Goal: Submit feedback/report problem: Submit feedback/report problem

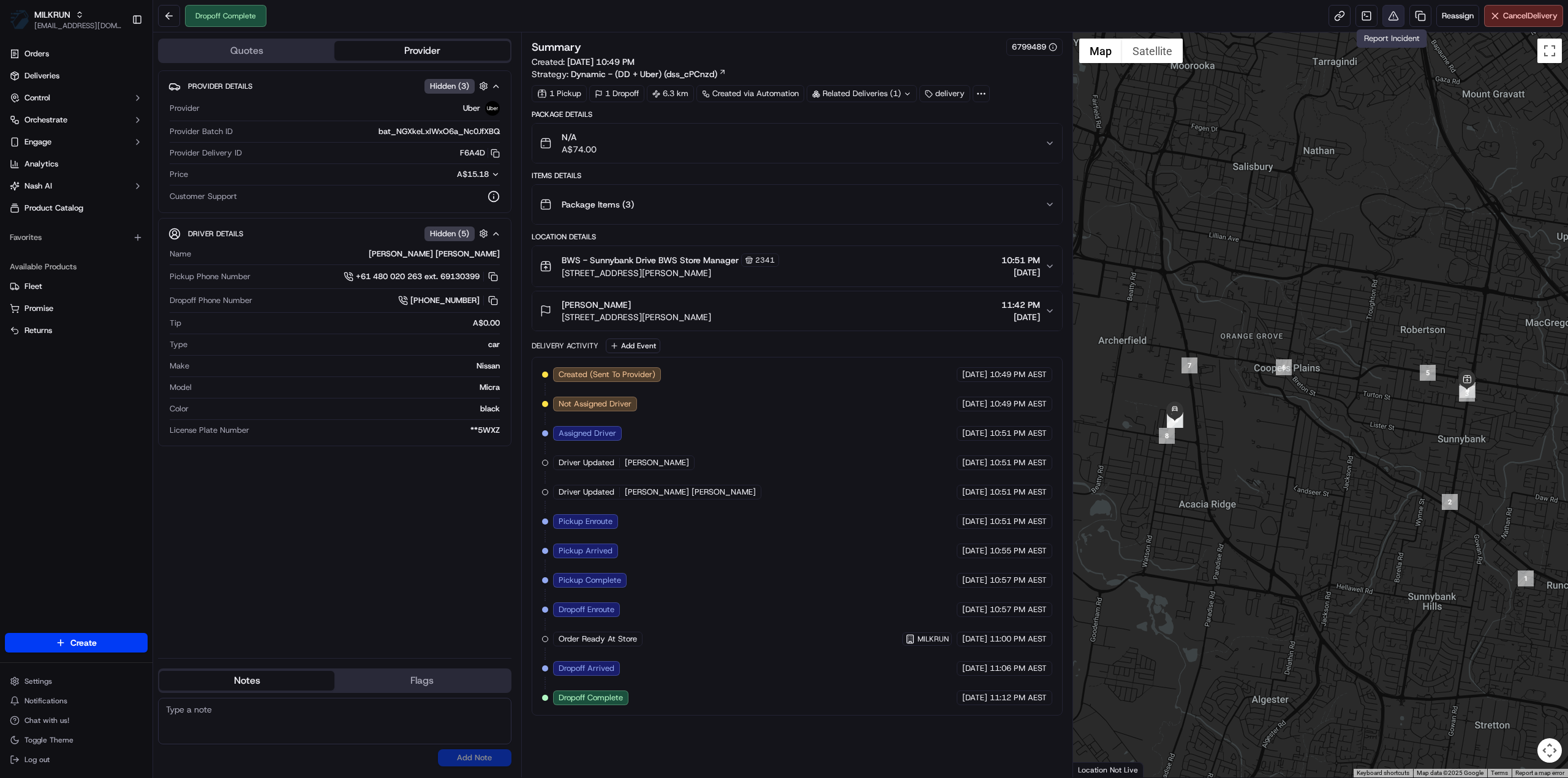
click at [1388, 10] on button at bounding box center [1393, 15] width 22 height 22
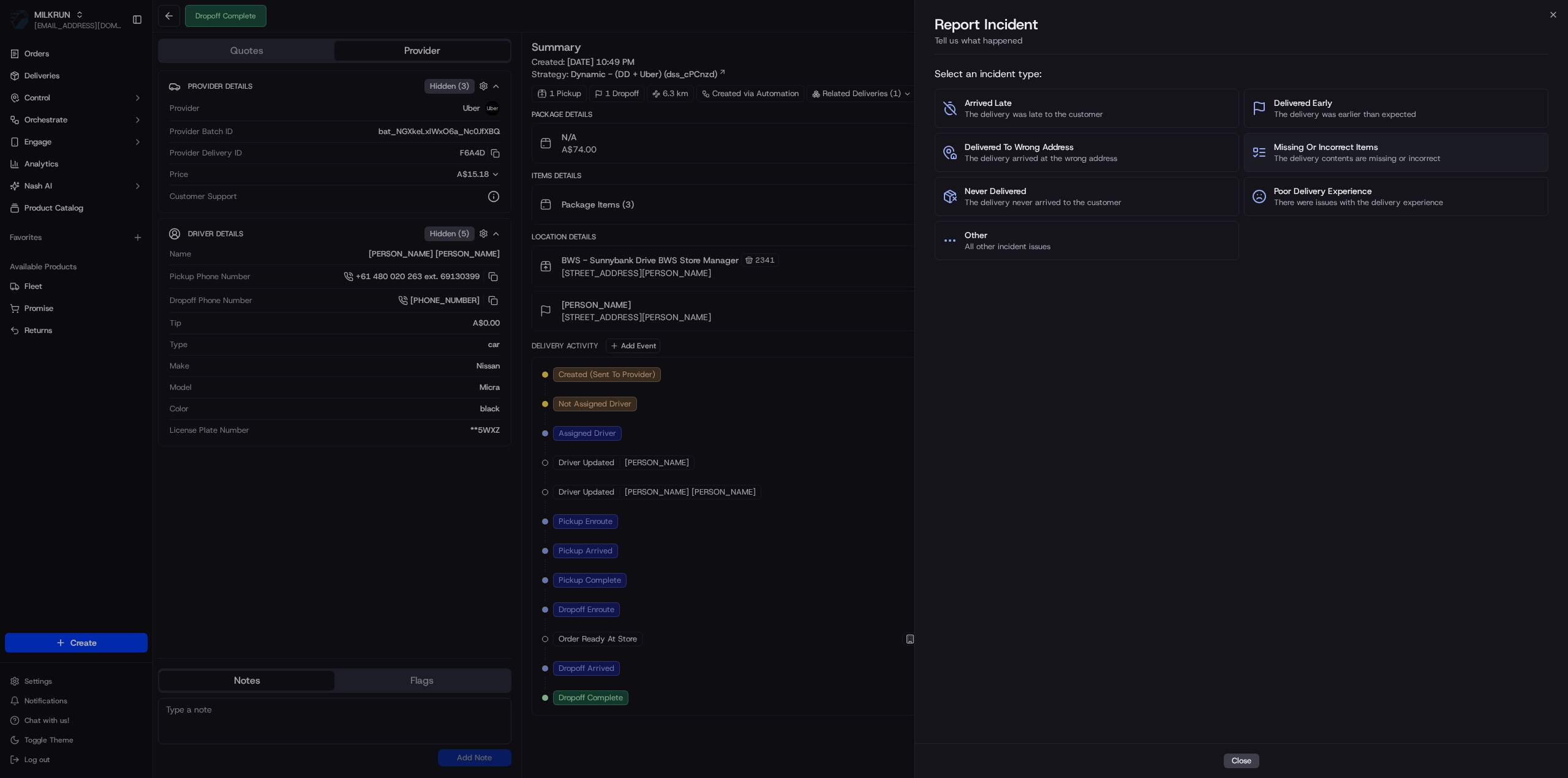
click at [1335, 161] on span "The delivery contents are missing or incorrect" at bounding box center [1356, 158] width 167 height 11
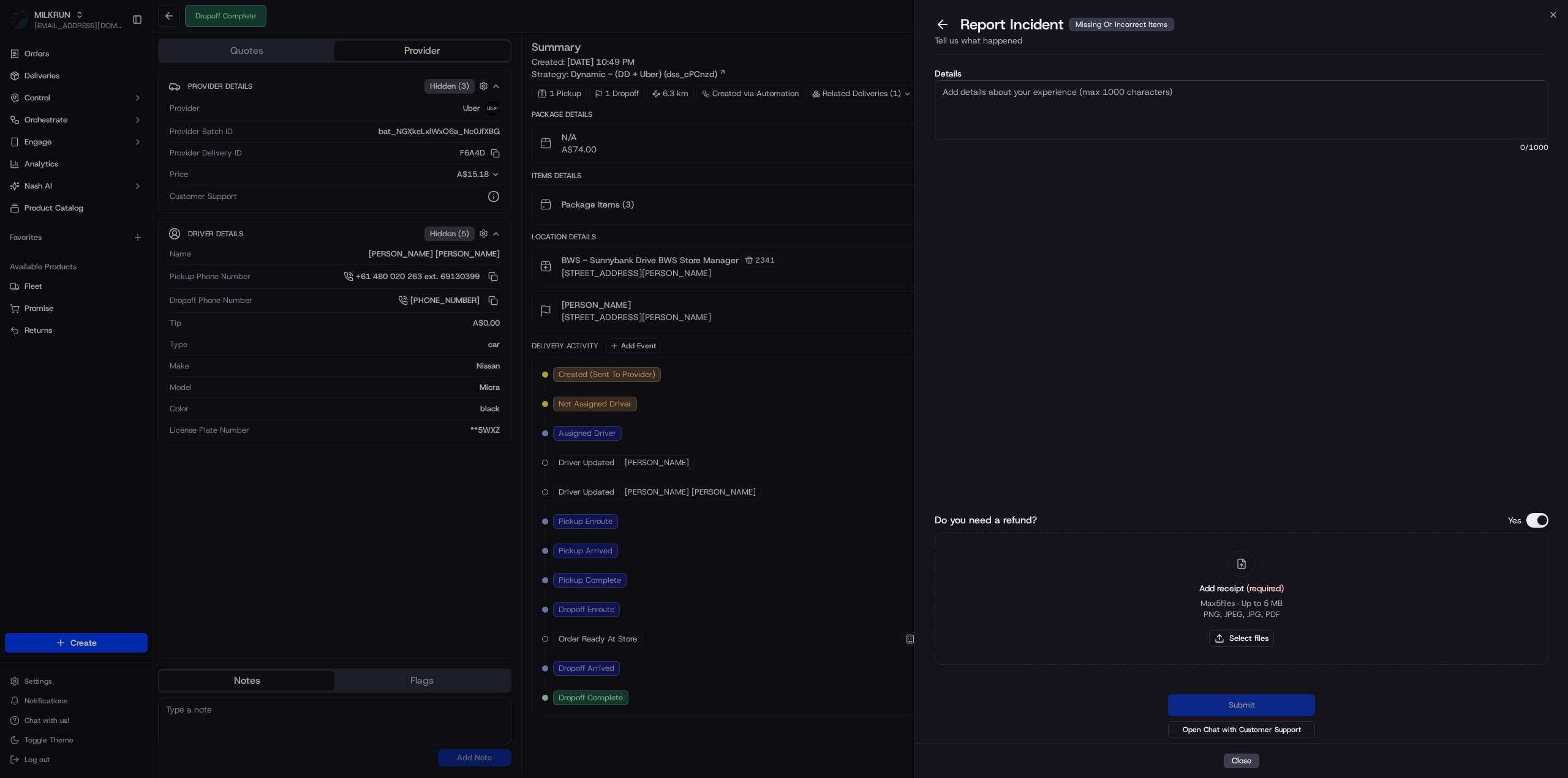
click at [1024, 111] on textarea "Details" at bounding box center [1241, 110] width 613 height 60
paste textarea "Lambert & Butler Regular 20 pack"
click at [1104, 93] on textarea "Lambert & Butler Regular 20 pack" at bounding box center [1241, 110] width 613 height 60
type textarea "Lambert & Butler Regular 20 pack - Missing item Refund $43.00"
click at [1256, 636] on button "Select files" at bounding box center [1241, 638] width 65 height 17
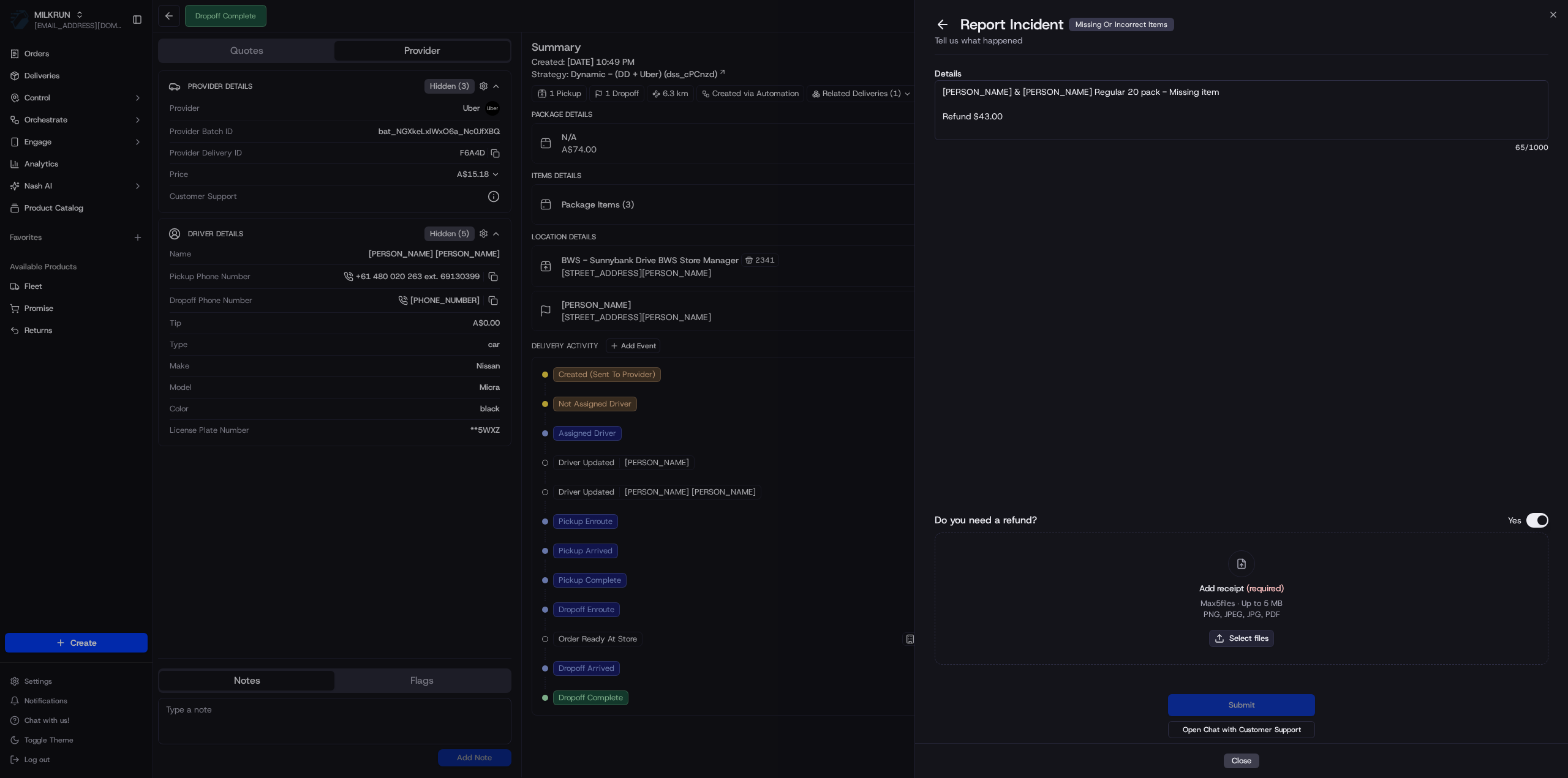
type input "C:\fakepath\Chloe - Invoice.pdf"
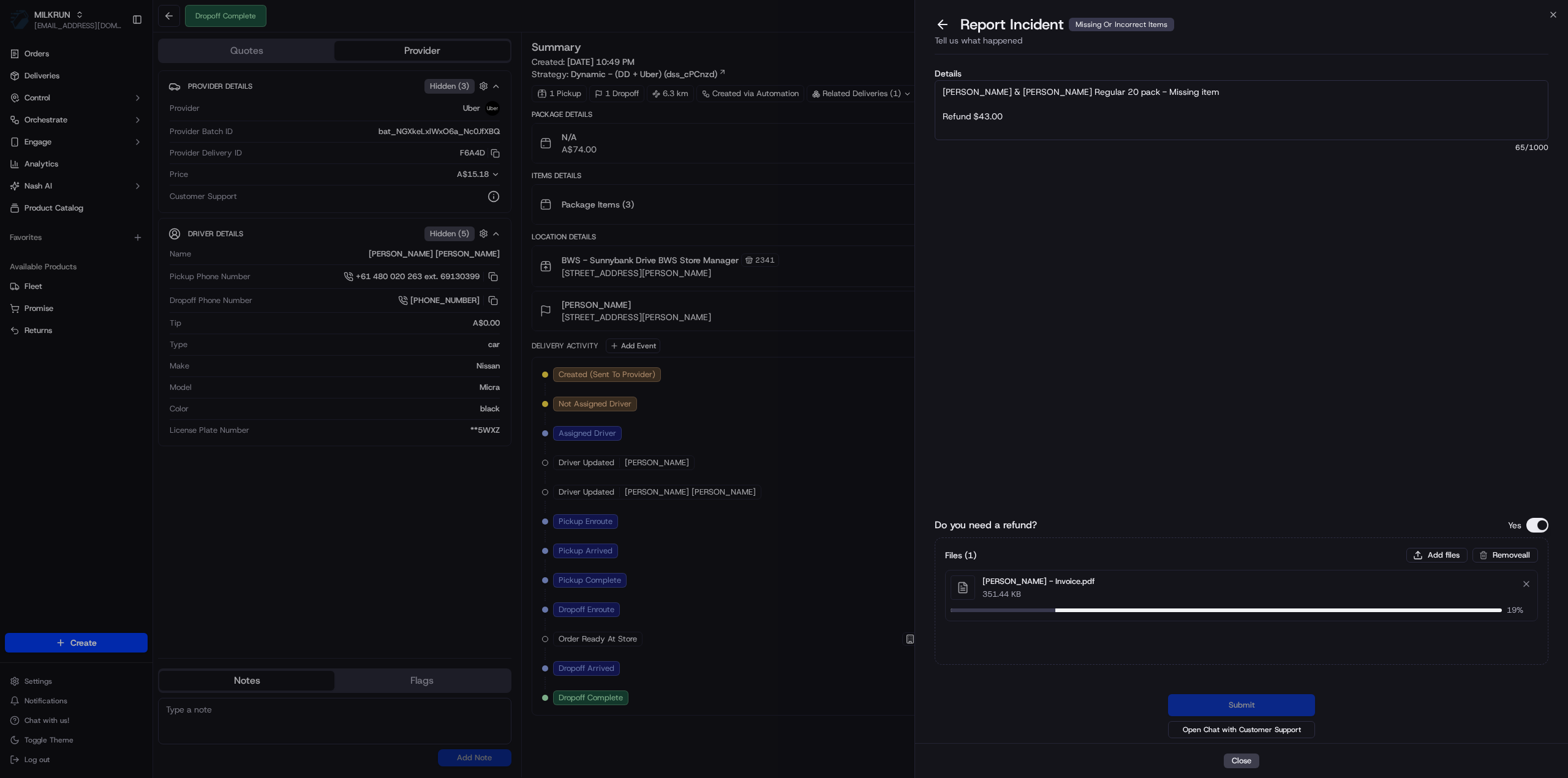
click at [1028, 121] on textarea "Lambert & Butler Regular 20 pack - Missing item Refund $43.00" at bounding box center [1241, 110] width 613 height 60
click at [1156, 95] on textarea "Lambert & Butler Regular 20 pack - Missing item Refund $43.00" at bounding box center [1241, 110] width 613 height 60
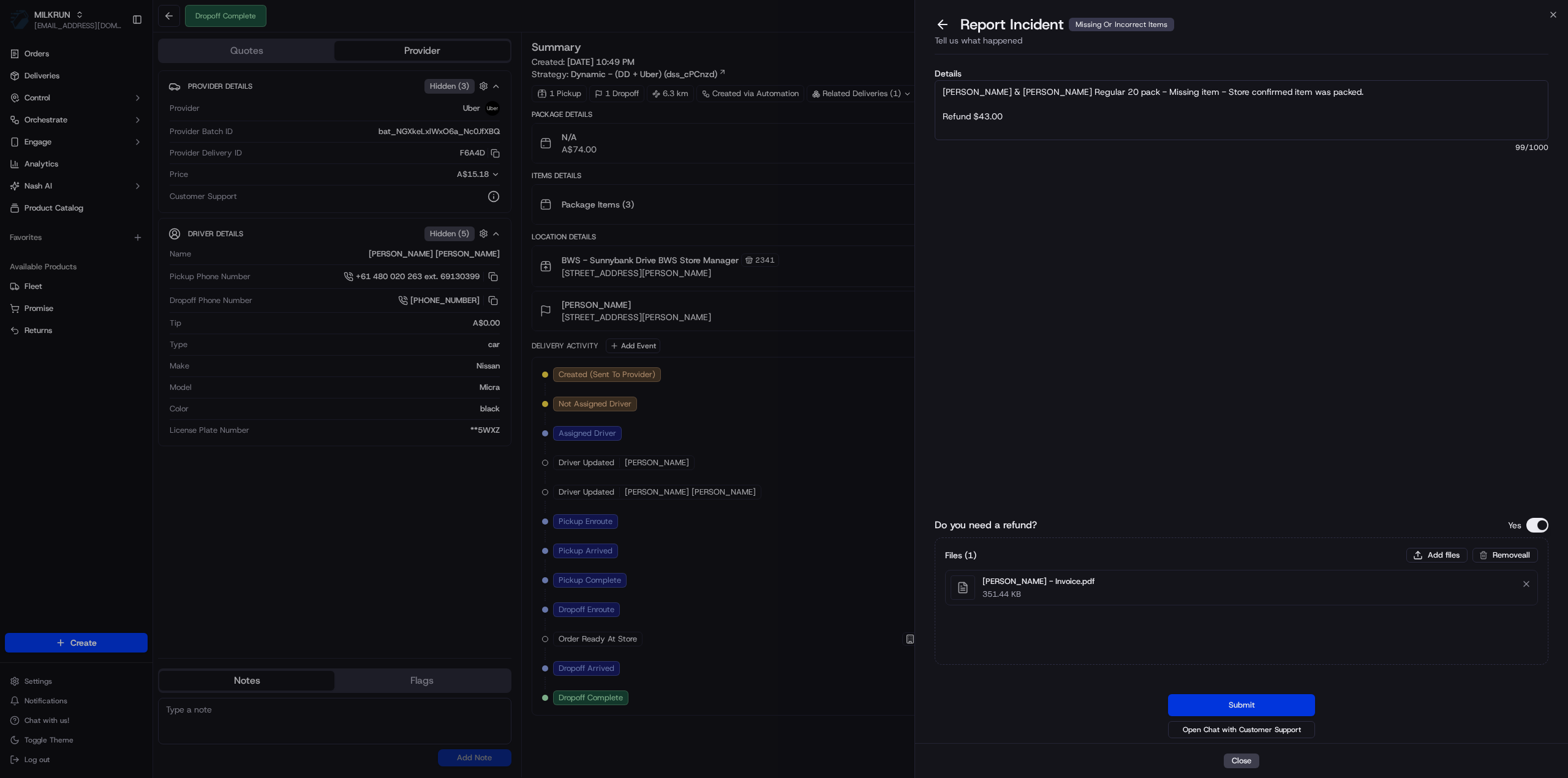
type textarea "Lambert & Butler Regular 20 pack - Missing item - Store confirmed item was pack…"
click at [1272, 707] on button "Submit" at bounding box center [1241, 705] width 147 height 22
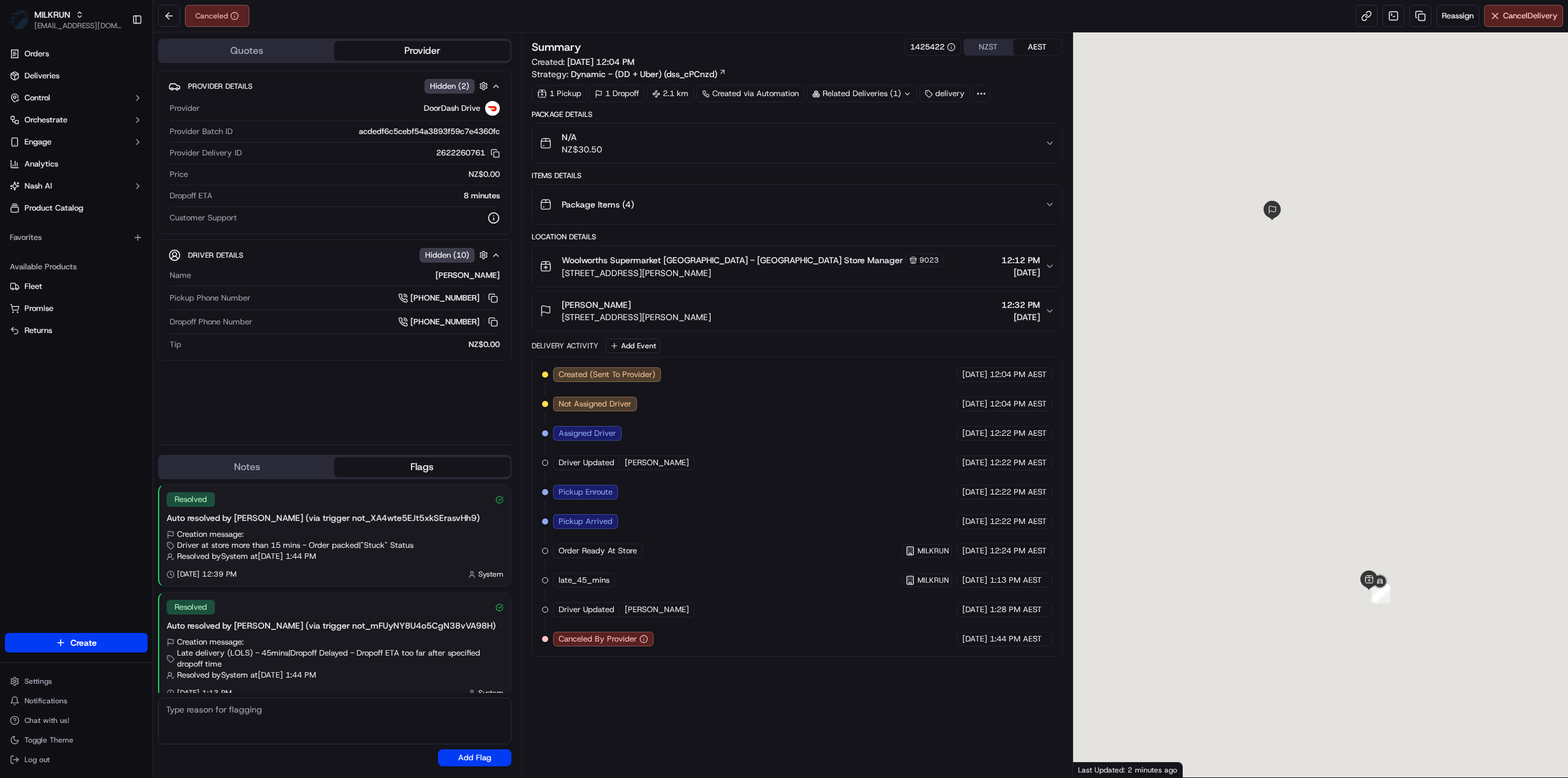
scroll to position [11, 0]
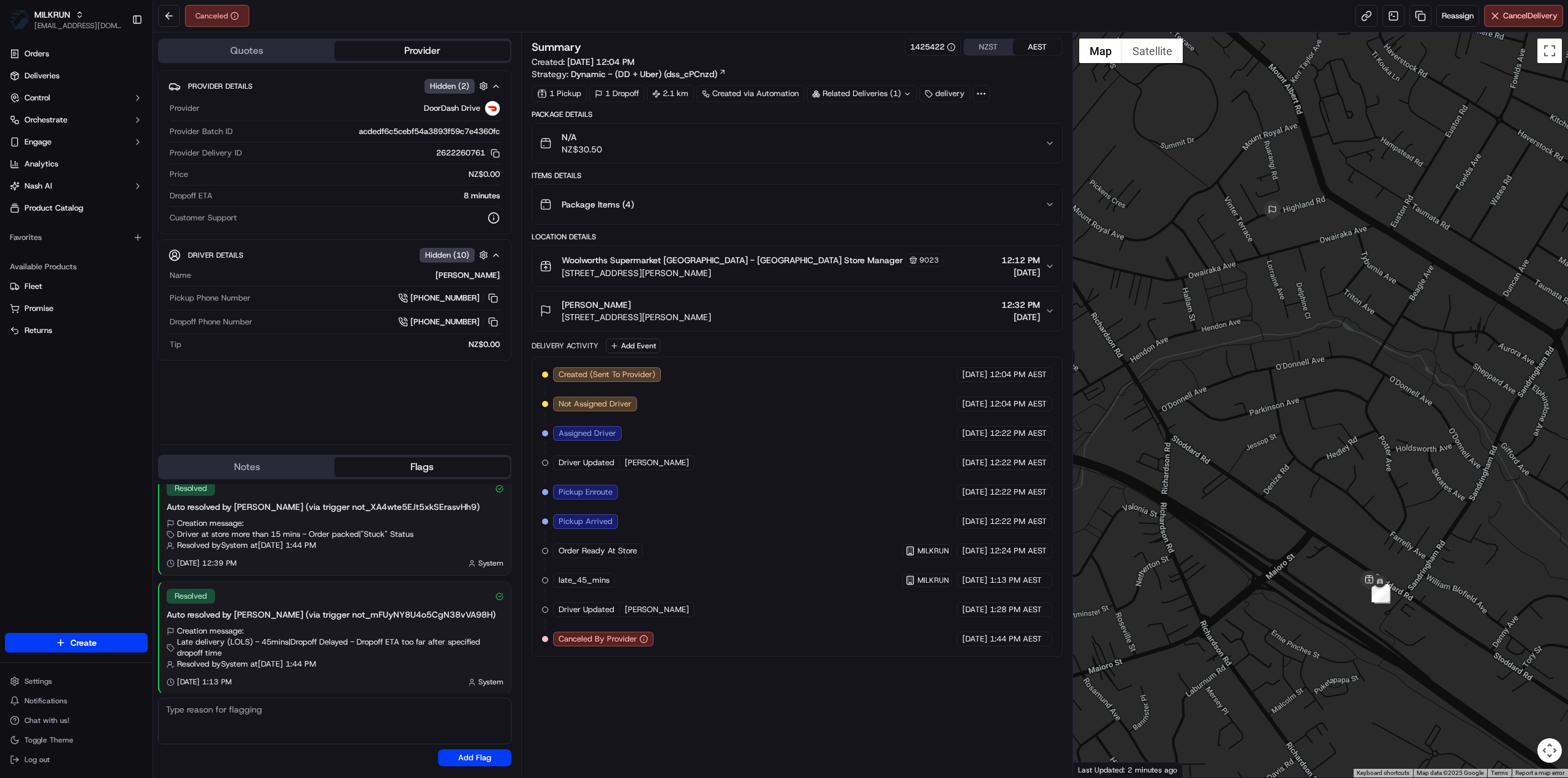
click at [718, 735] on div "Summary 1425422 NZST AEST Created: 22/09/2025 12:04 PM Strategy: Dynamic - (DD …" at bounding box center [797, 405] width 531 height 733
click at [642, 686] on div "Summary 1425422 NZST AEST Created: 22/09/2025 12:04 PM Strategy: Dynamic - (DD …" at bounding box center [797, 405] width 531 height 733
click at [683, 260] on span "Woolworths Supermarket NZ - Mt Roskill Store Manager" at bounding box center [732, 260] width 341 height 12
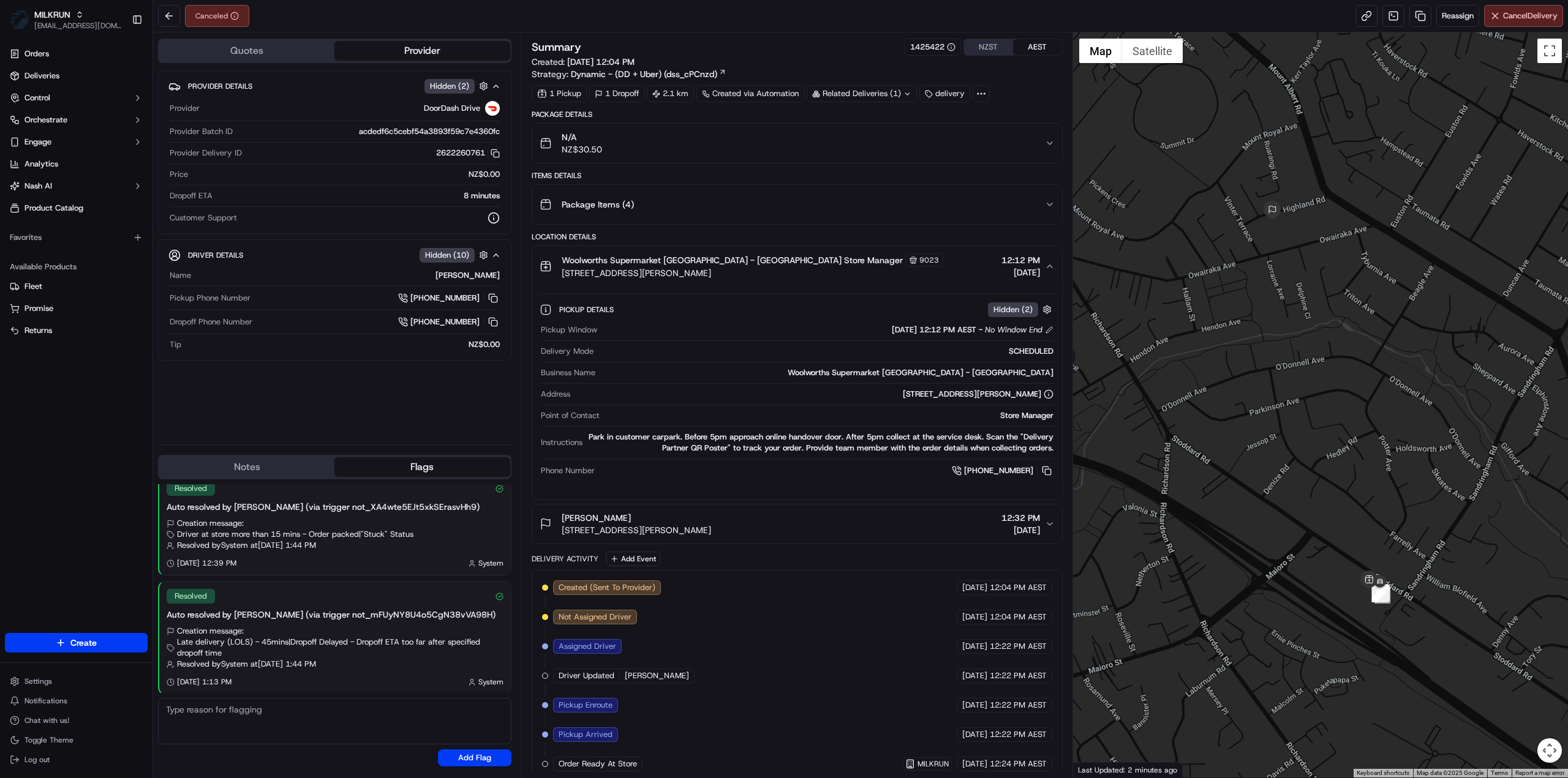
click at [1051, 256] on button "Woolworths Supermarket NZ - Mt Roskill Store Manager 9023 112 Stoddard Rd, Auck…" at bounding box center [797, 266] width 530 height 40
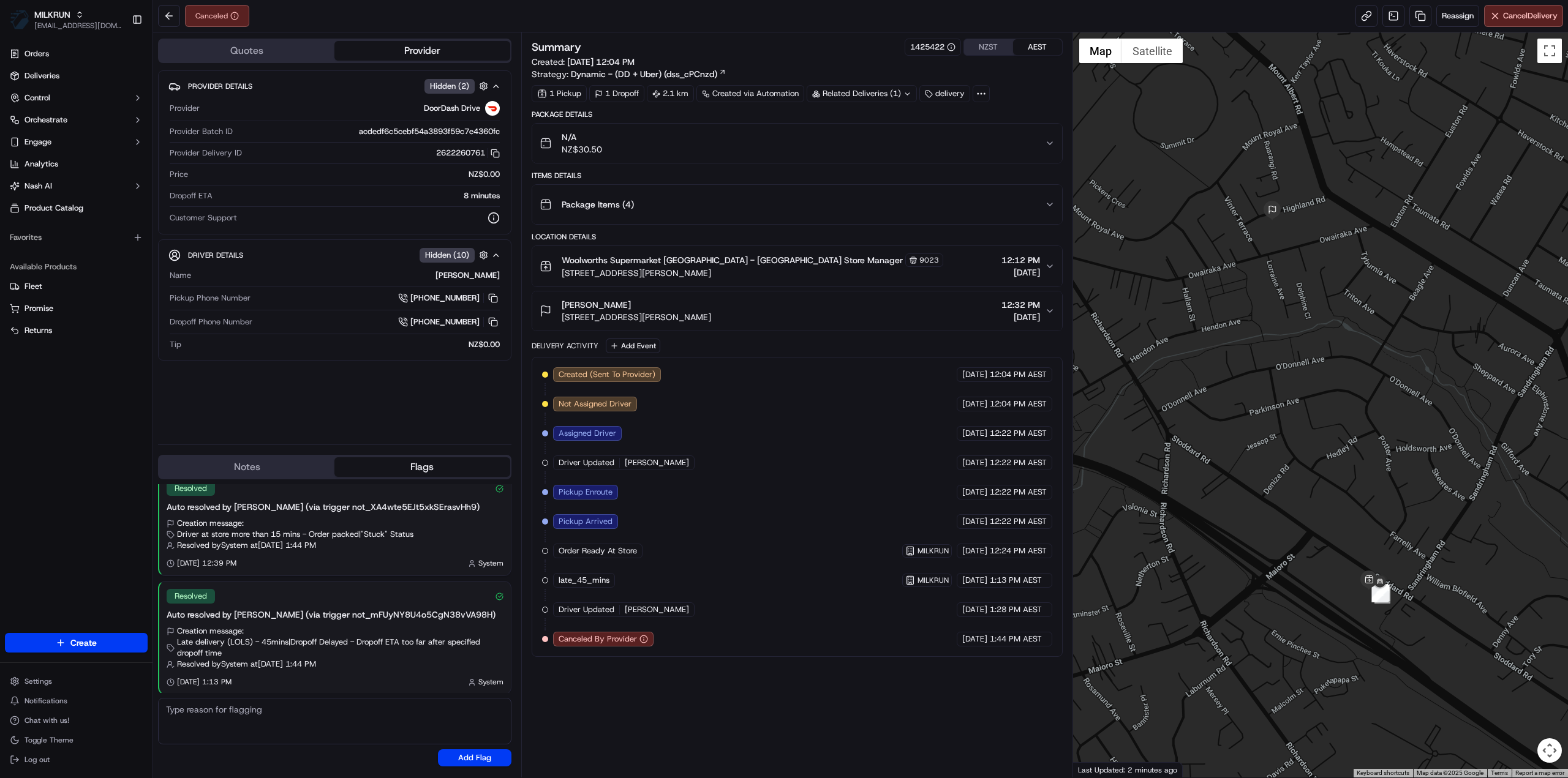
drag, startPoint x: 629, startPoint y: 302, endPoint x: 562, endPoint y: 305, distance: 67.1
click at [562, 305] on div "Anesha Dhanji" at bounding box center [637, 304] width 150 height 12
copy span "Anesha Dhanji"
click at [768, 496] on div "Created (Sent To Provider) DoorDash Drive 22/09/2025 12:04 PM AEST Not Assigned…" at bounding box center [797, 506] width 510 height 279
drag, startPoint x: 664, startPoint y: 459, endPoint x: 623, endPoint y: 459, distance: 41.0
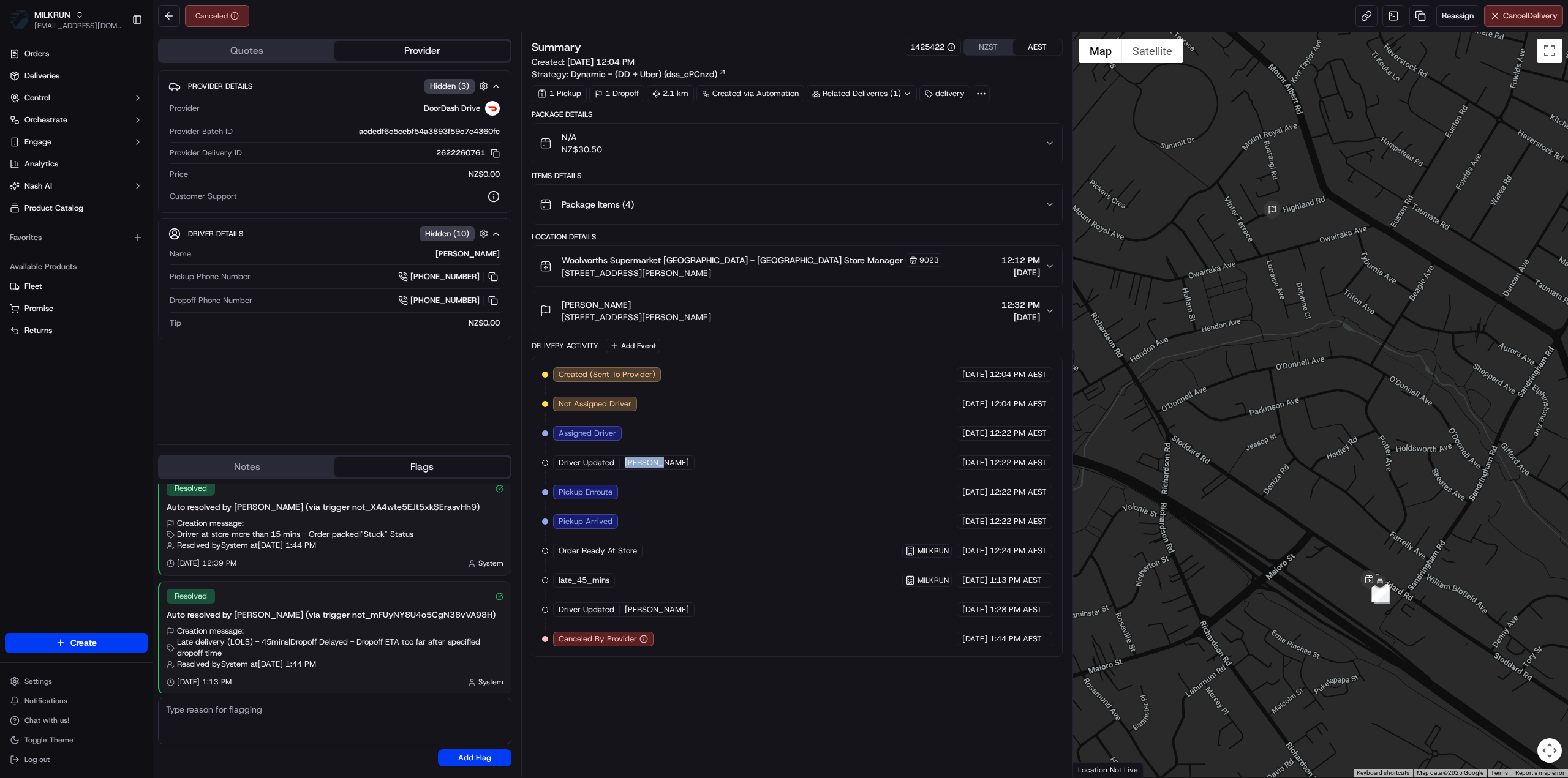
click at [623, 459] on div "Created (Sent To Provider) DoorDash Drive 22/09/2025 12:04 PM AEST Not Assigned…" at bounding box center [797, 506] width 510 height 279
copy span "Thaer N."
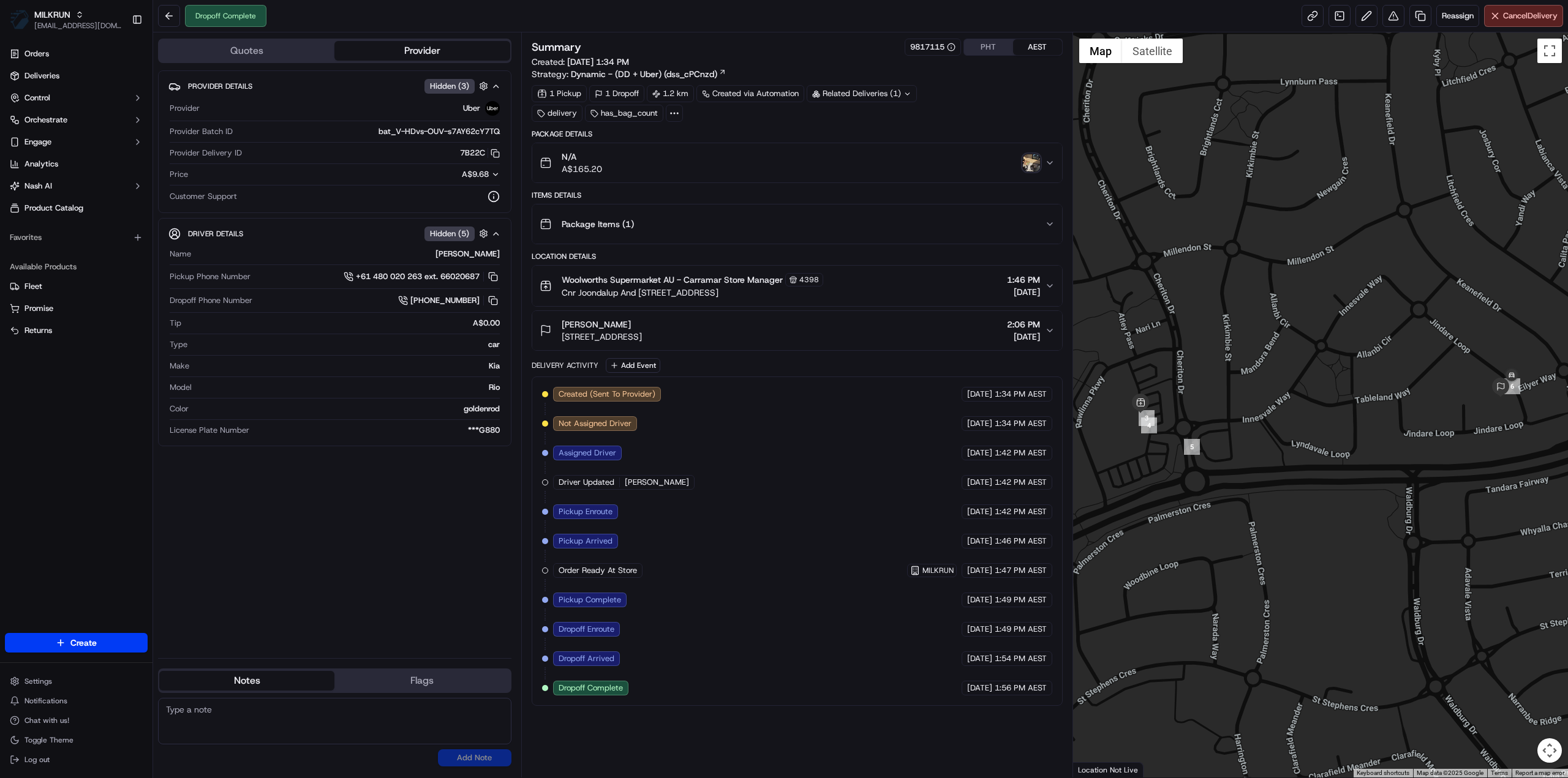
click at [1030, 160] on img "button" at bounding box center [1031, 163] width 17 height 17
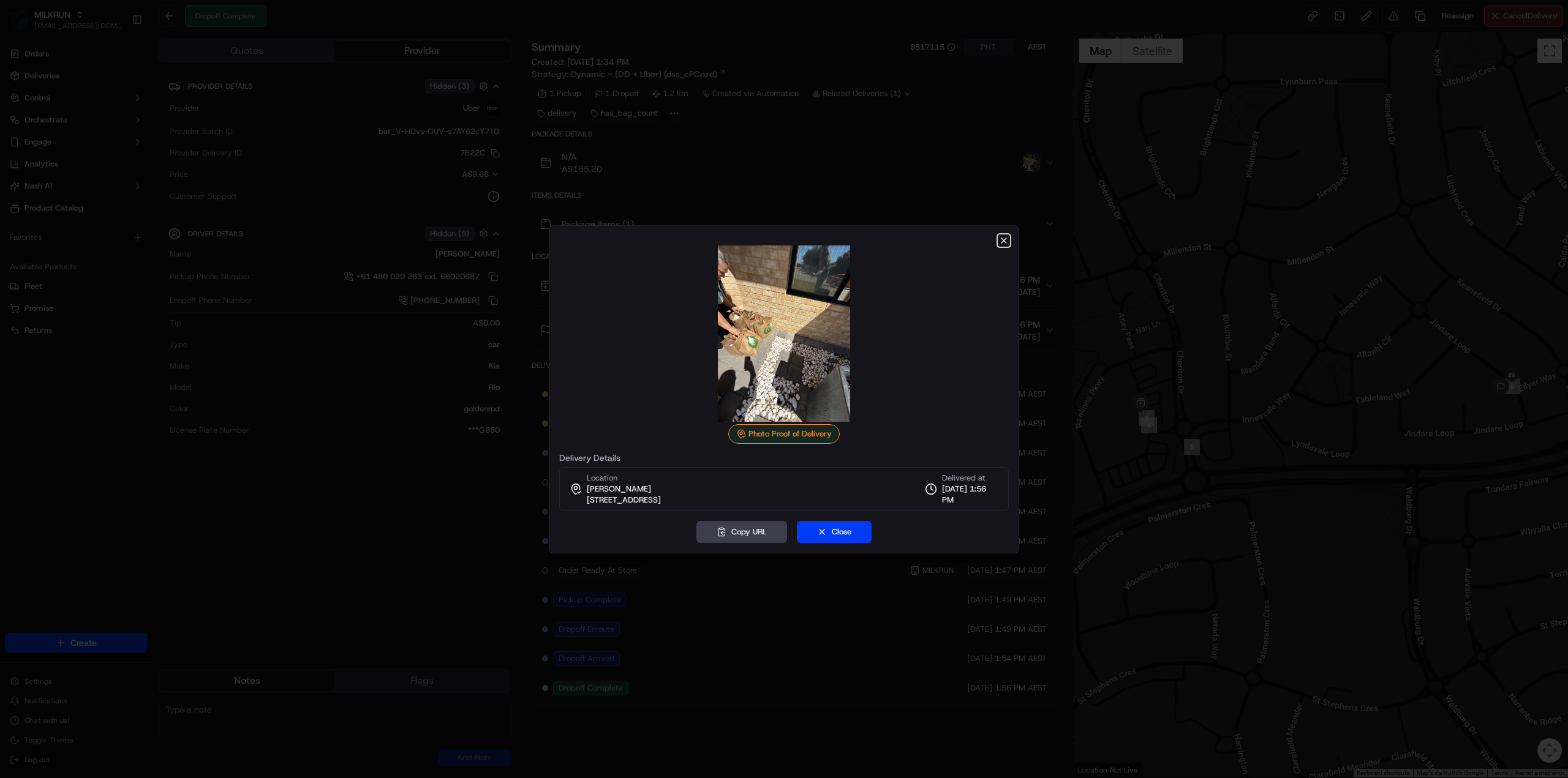
click at [1002, 241] on icon "button" at bounding box center [1004, 241] width 10 height 10
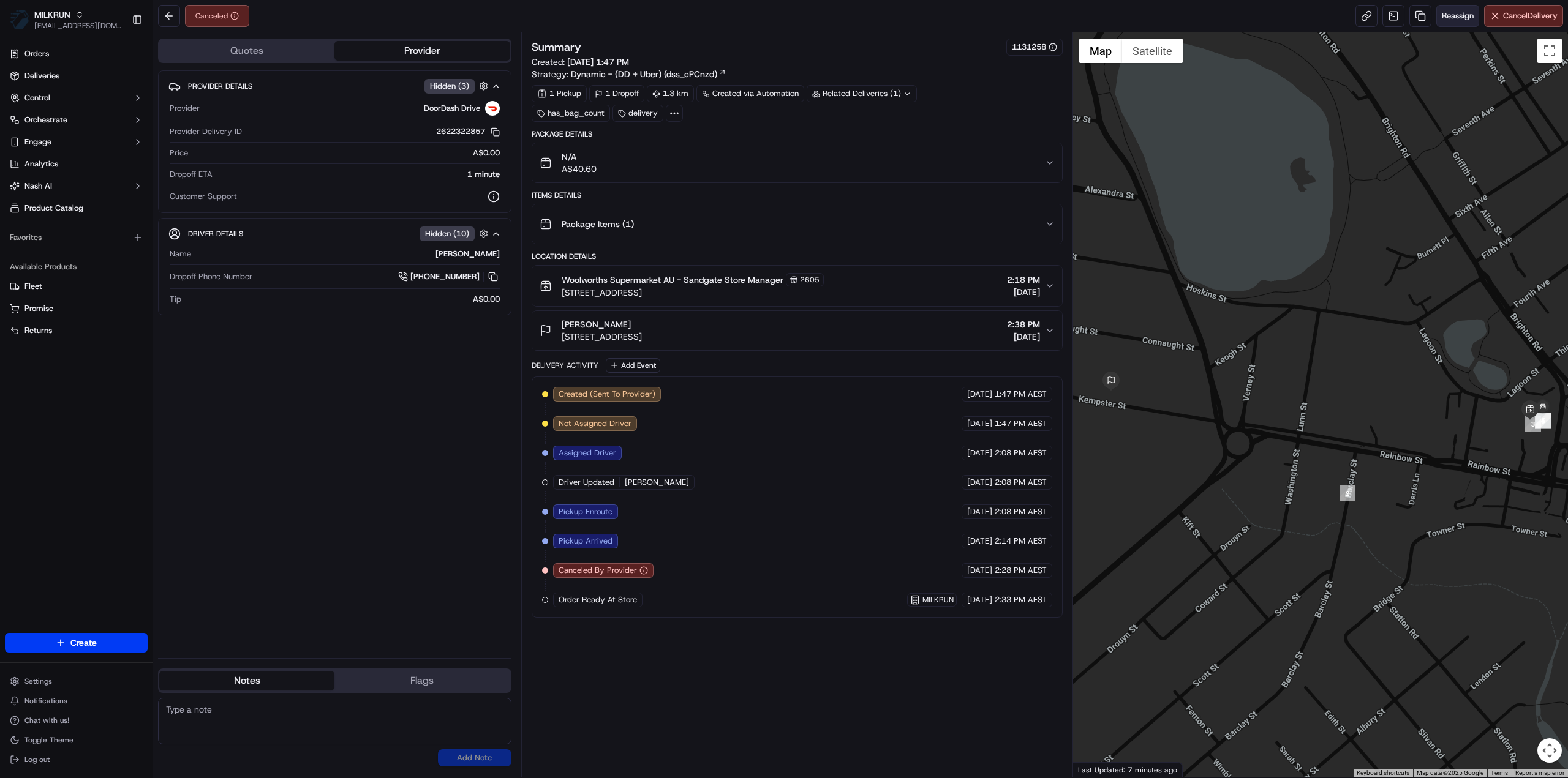
click at [1455, 14] on span "Reassign" at bounding box center [1458, 16] width 32 height 11
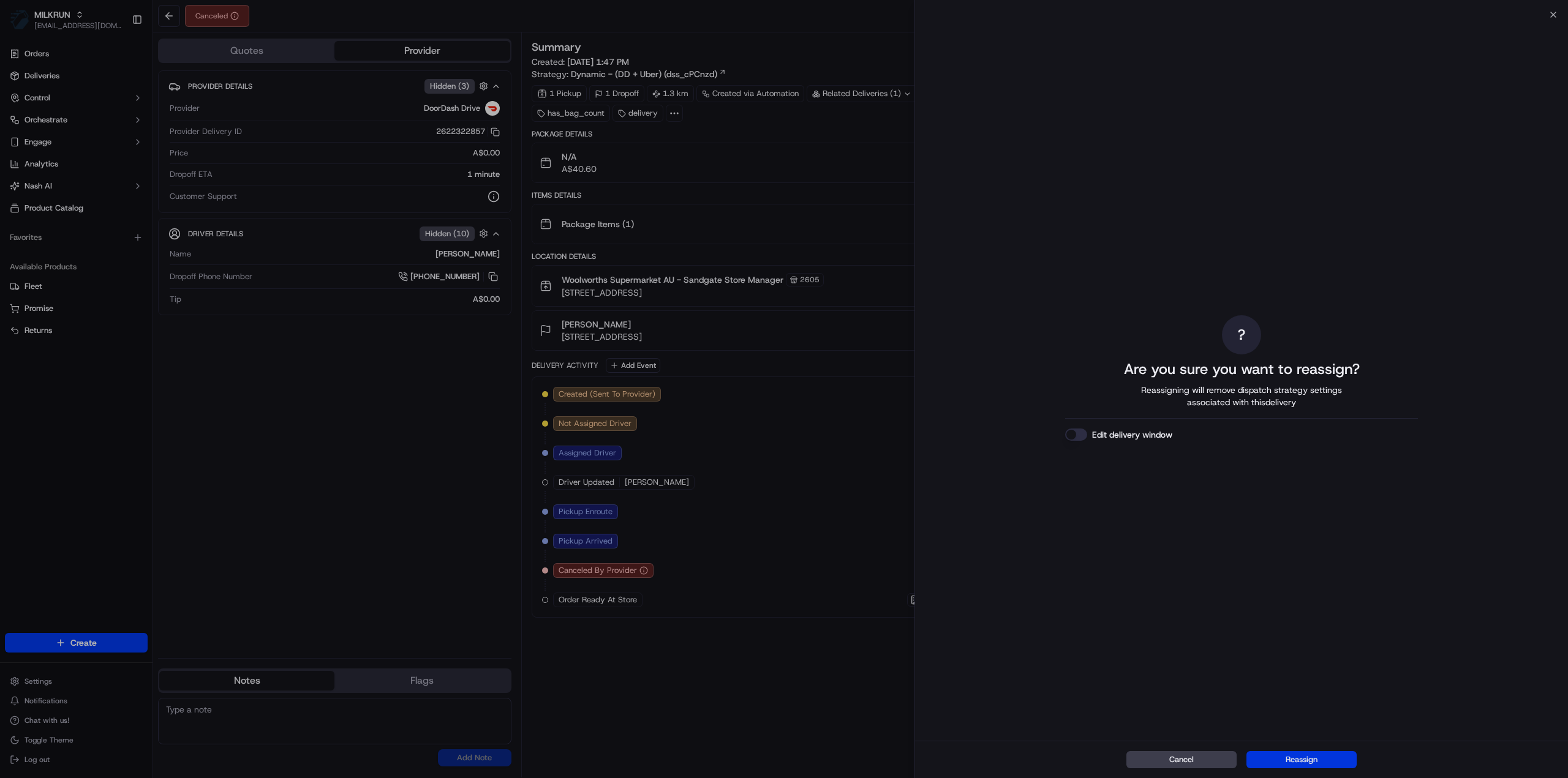
click at [1332, 766] on button "Reassign" at bounding box center [1301, 759] width 110 height 17
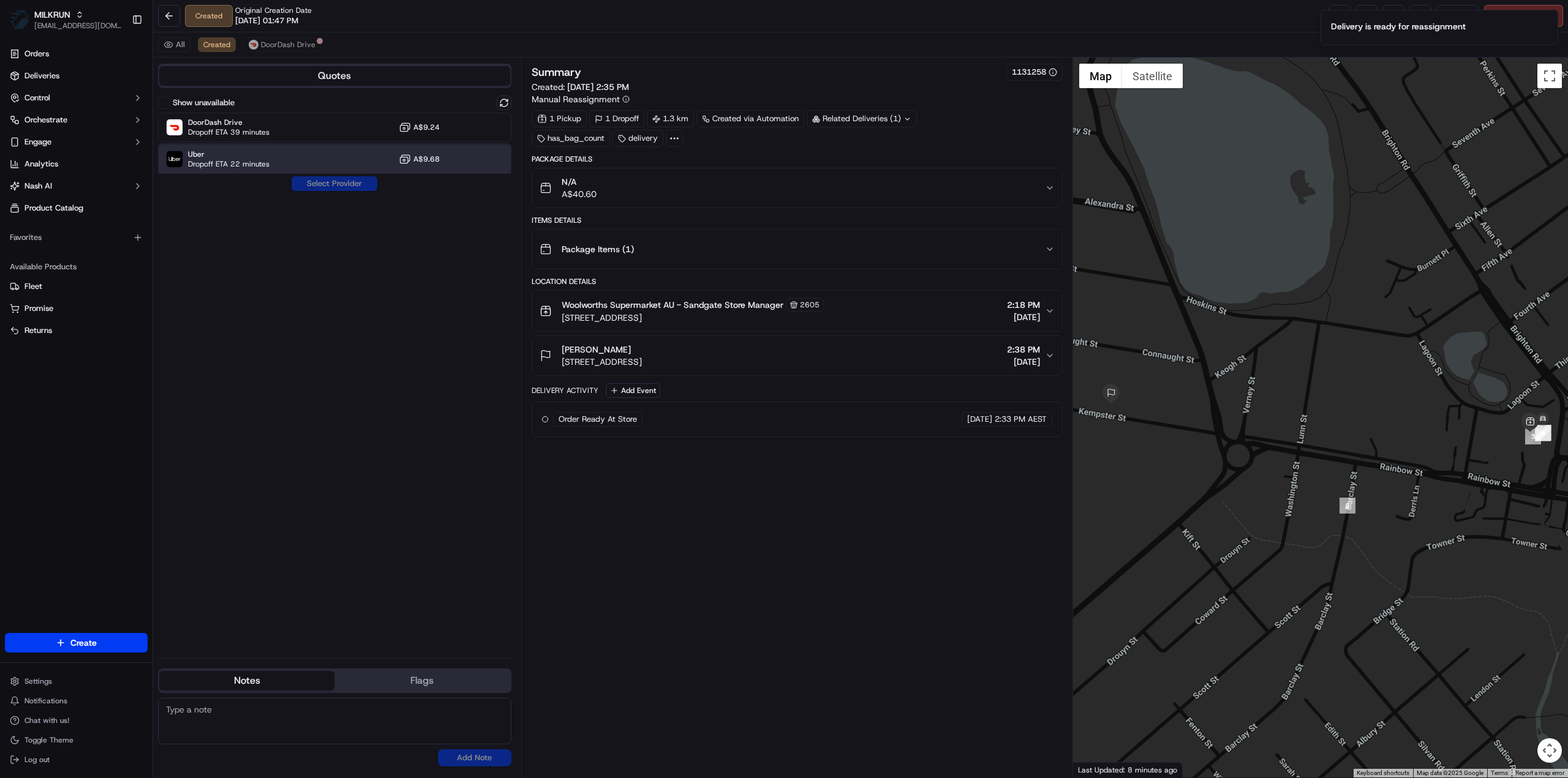
click at [247, 160] on span "Dropoff ETA 22 minutes" at bounding box center [229, 164] width 81 height 10
click at [344, 196] on div "Show unavailable DoorDash Drive Dropoff ETA 39 minutes A$9.24 Uber Dropoff ETA …" at bounding box center [334, 372] width 353 height 553
click at [353, 180] on button "Assign Provider" at bounding box center [334, 183] width 87 height 14
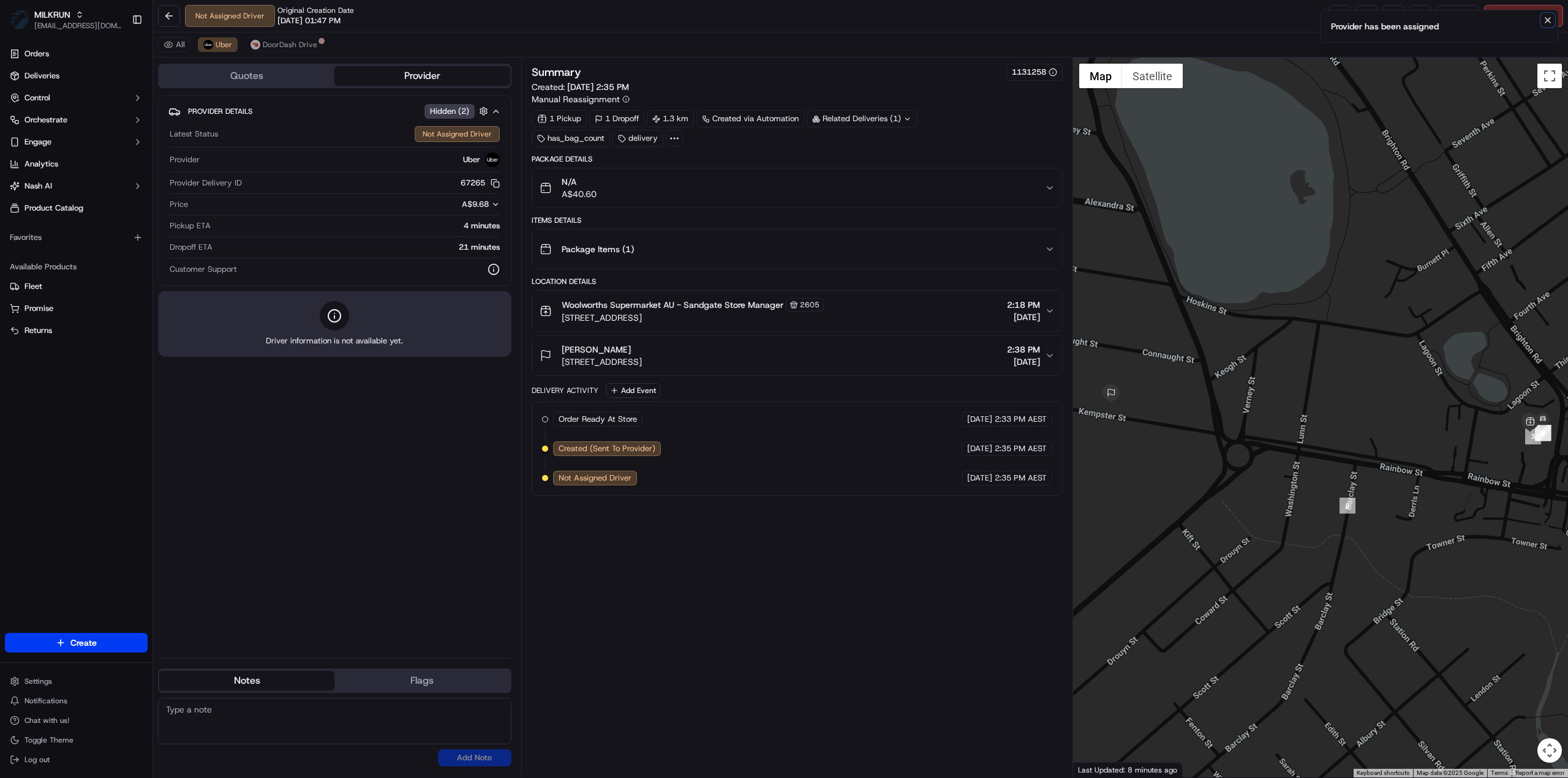
click at [1547, 20] on icon "Notifications (F8)" at bounding box center [1547, 20] width 10 height 10
click at [1347, 19] on link at bounding box center [1339, 15] width 22 height 22
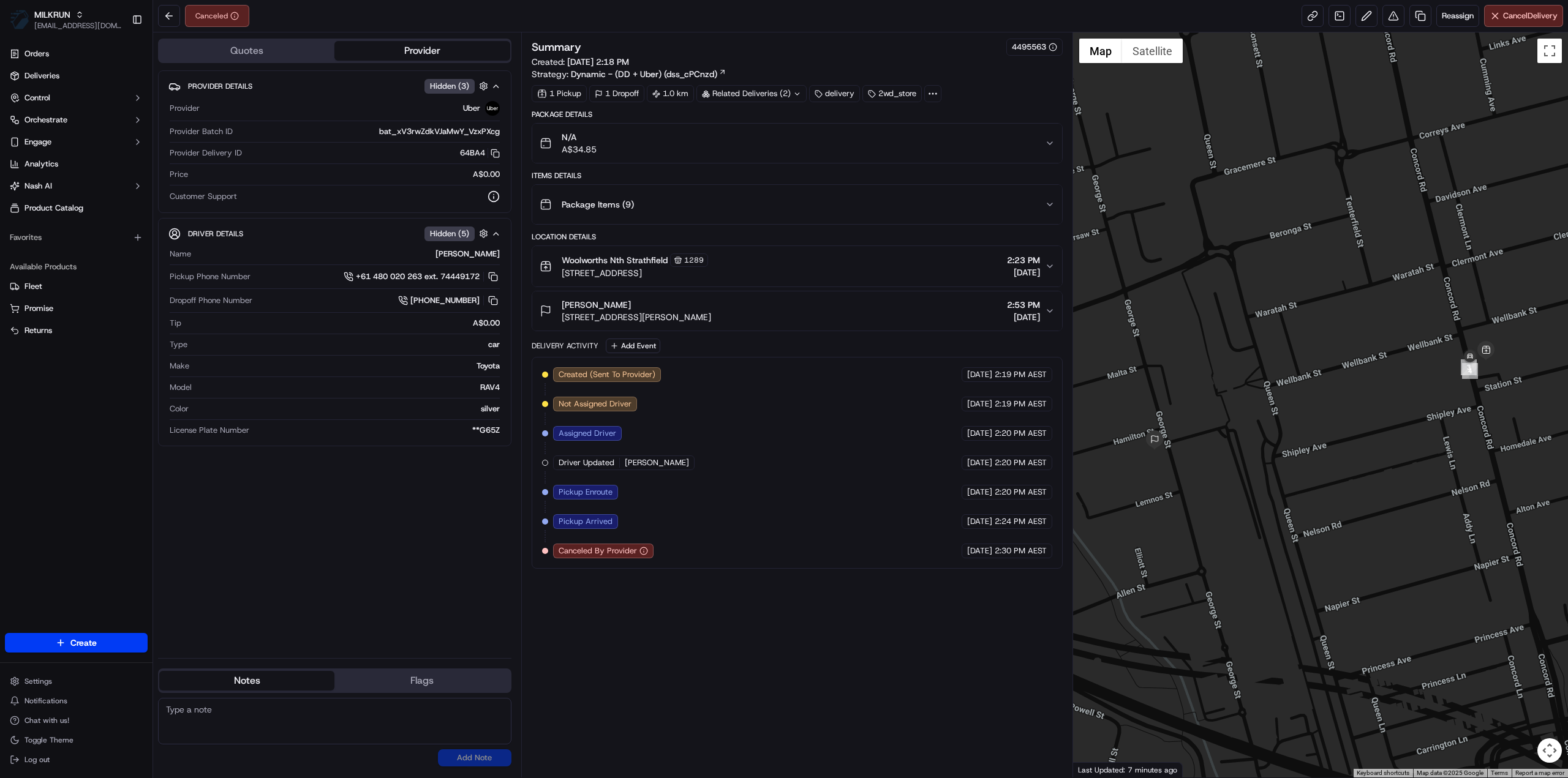
click at [665, 620] on div "Summary 4495563 Created: 22/09/2025 2:18 PM Strategy: Dynamic - (DD + Uber) (ds…" at bounding box center [797, 405] width 531 height 733
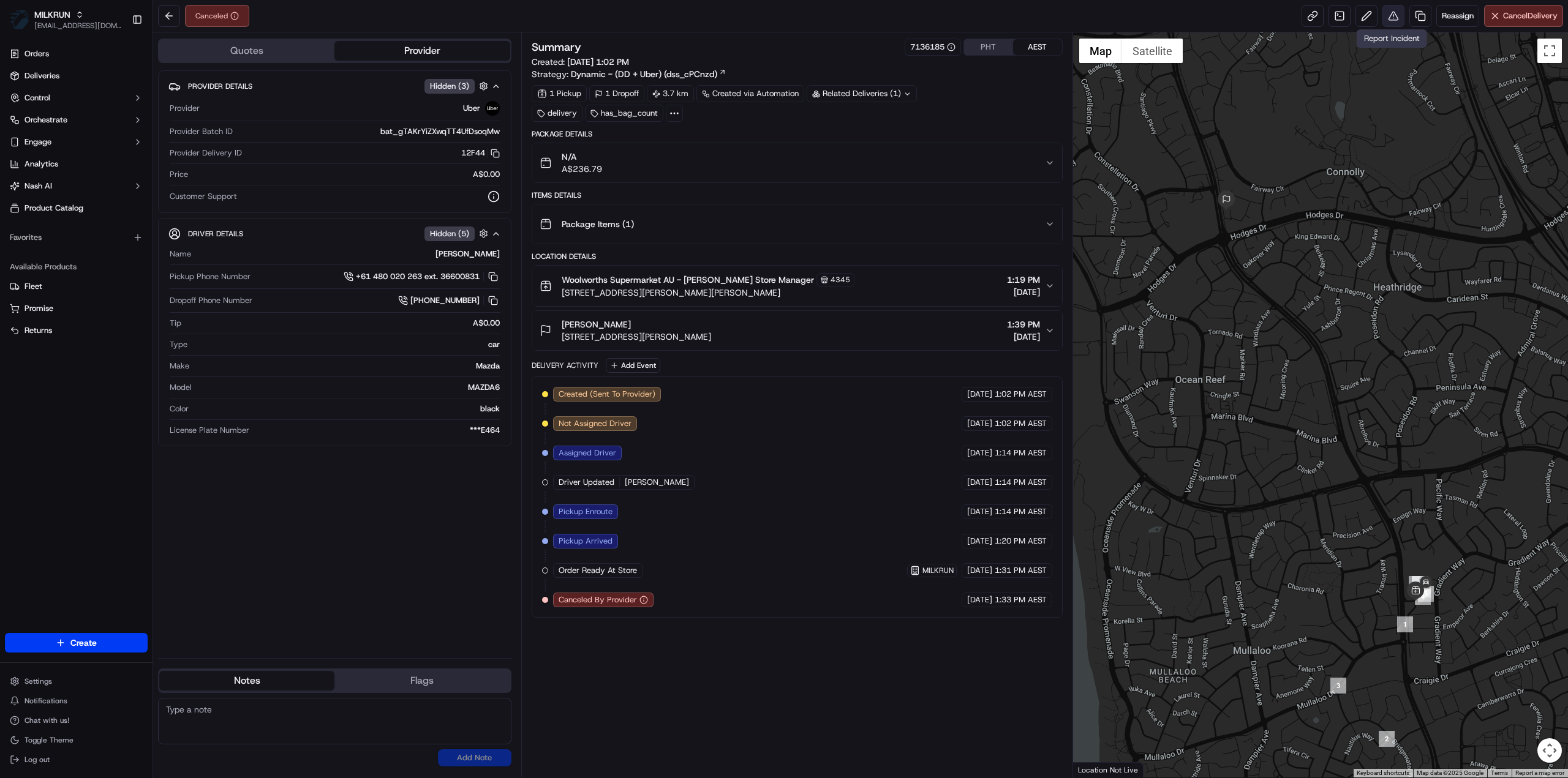
click at [1391, 13] on button at bounding box center [1393, 15] width 22 height 22
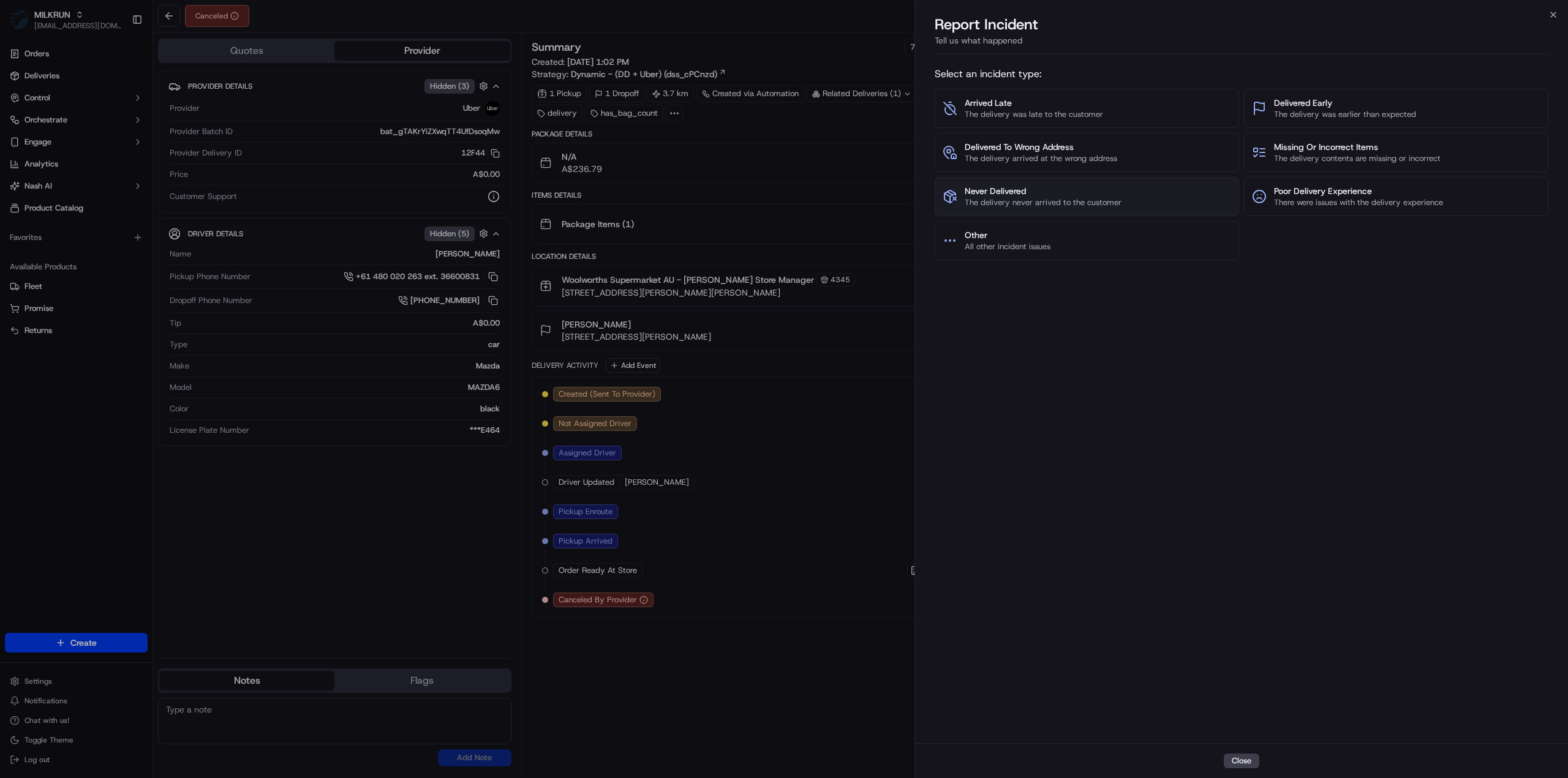
click at [1085, 197] on span "The delivery never arrived to the customer" at bounding box center [1042, 203] width 157 height 11
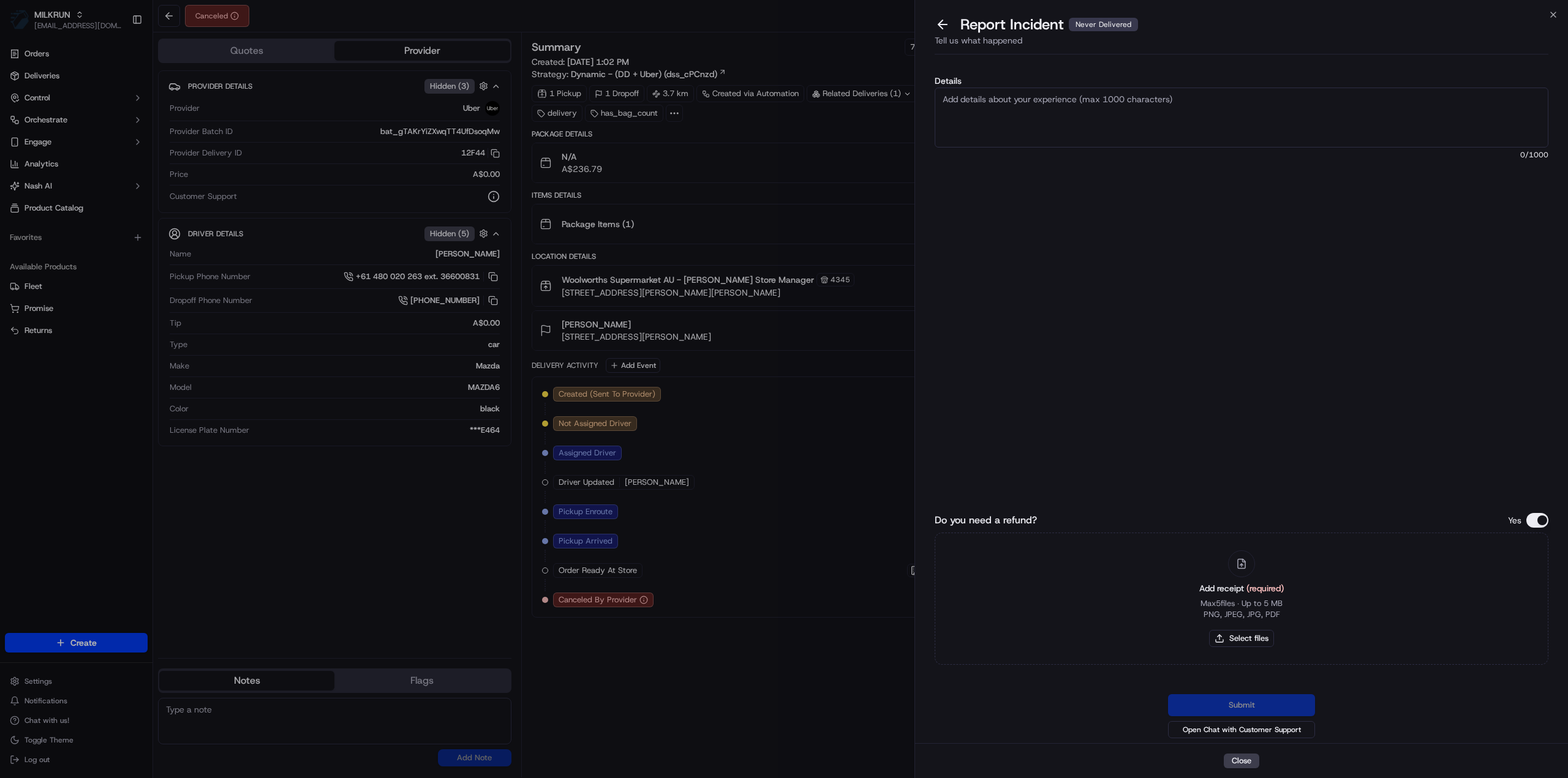
click at [1005, 109] on textarea "Details" at bounding box center [1241, 117] width 613 height 60
type textarea "Order has been collected from the store and not delivered. Refund - 236.79"
click at [1254, 646] on button "Select files" at bounding box center [1241, 638] width 65 height 17
type input "C:\fakepath\Robin - Invoice.pdf"
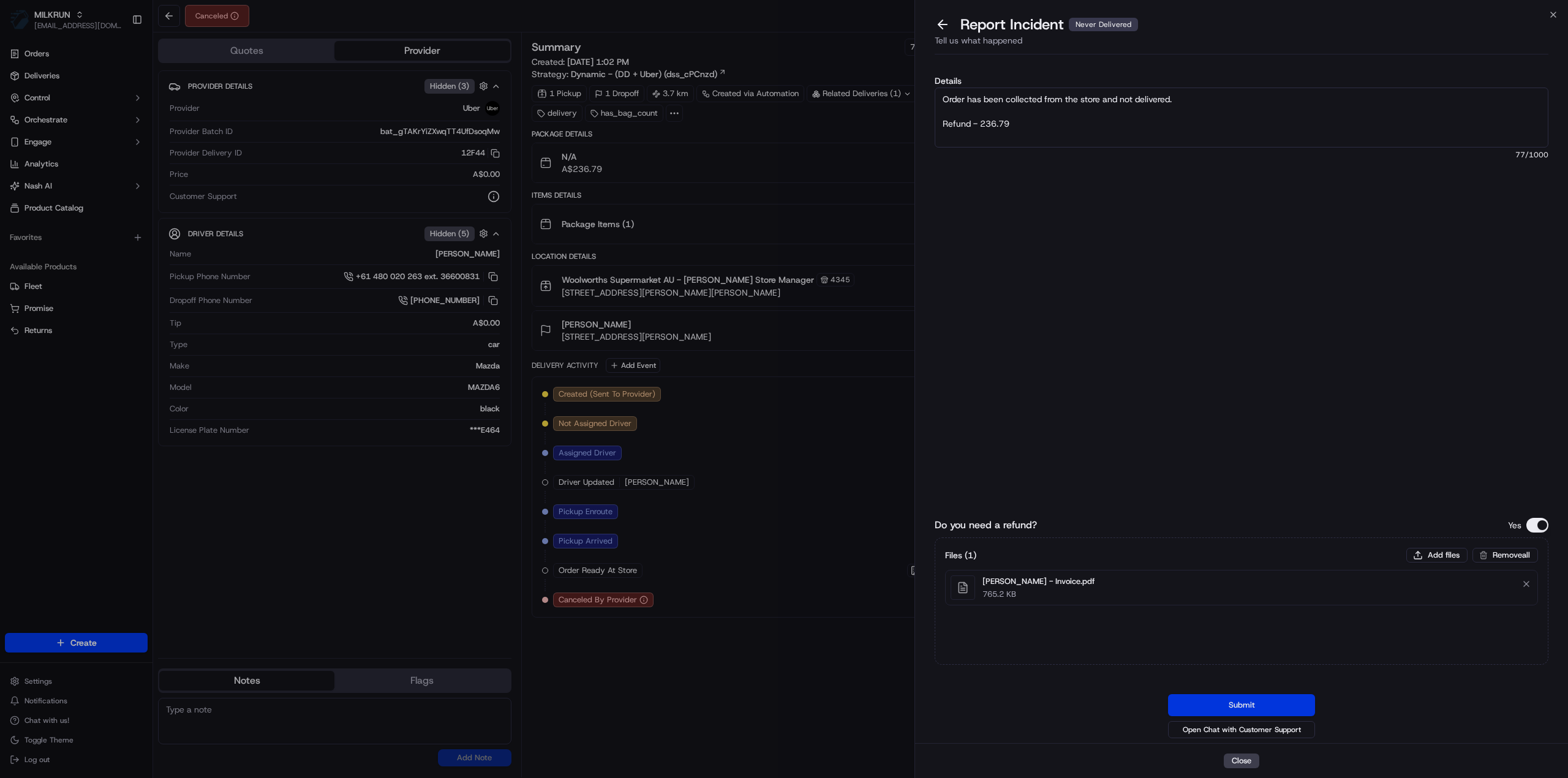
click at [1250, 708] on button "Submit" at bounding box center [1241, 705] width 147 height 22
